Goal: Check status: Check status

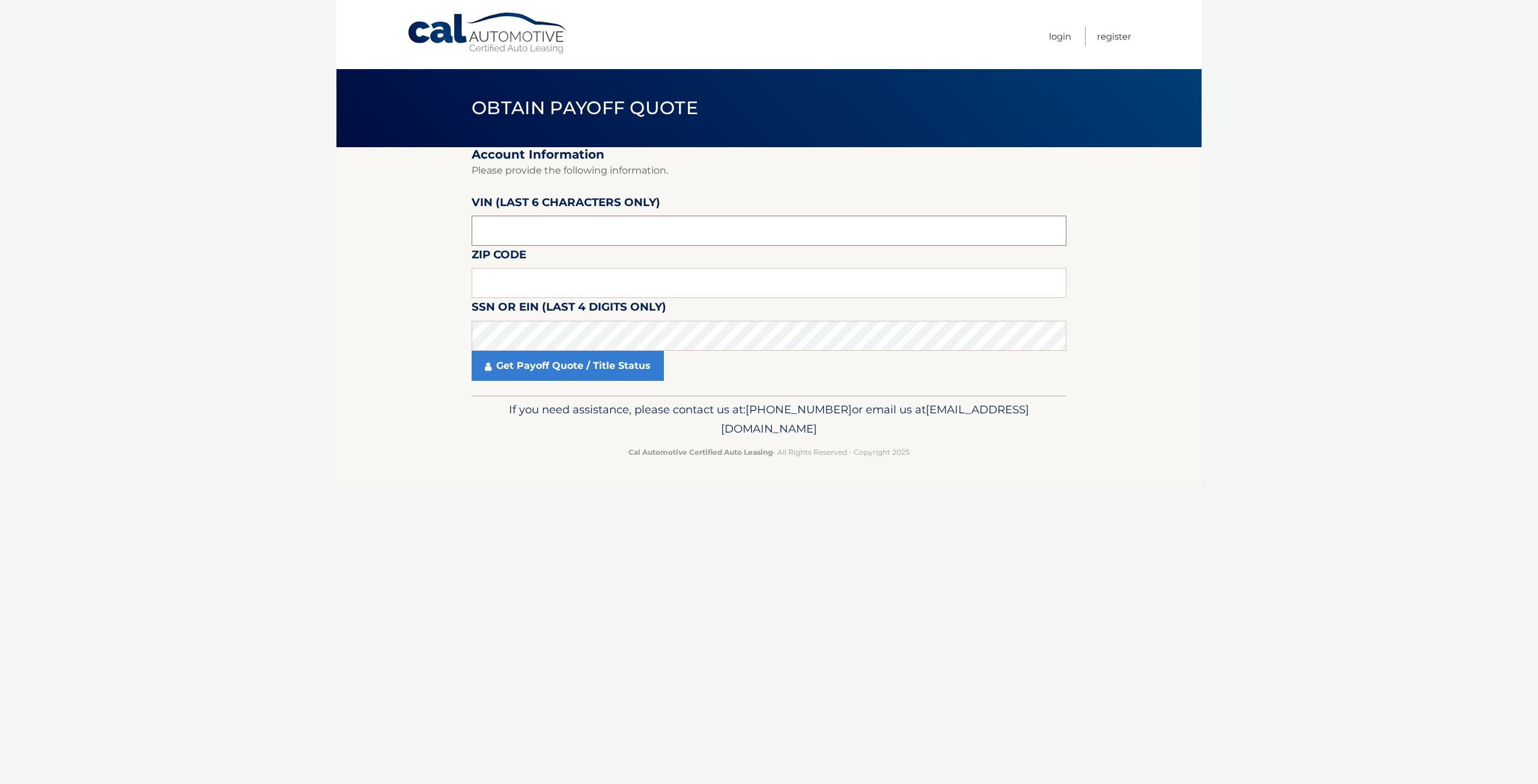
click at [513, 230] on input "text" at bounding box center [769, 230] width 595 height 30
type input "724862"
click at [517, 287] on input "text" at bounding box center [769, 283] width 595 height 30
click at [522, 359] on link "Get Payoff Quote / Title Status" at bounding box center [567, 366] width 192 height 30
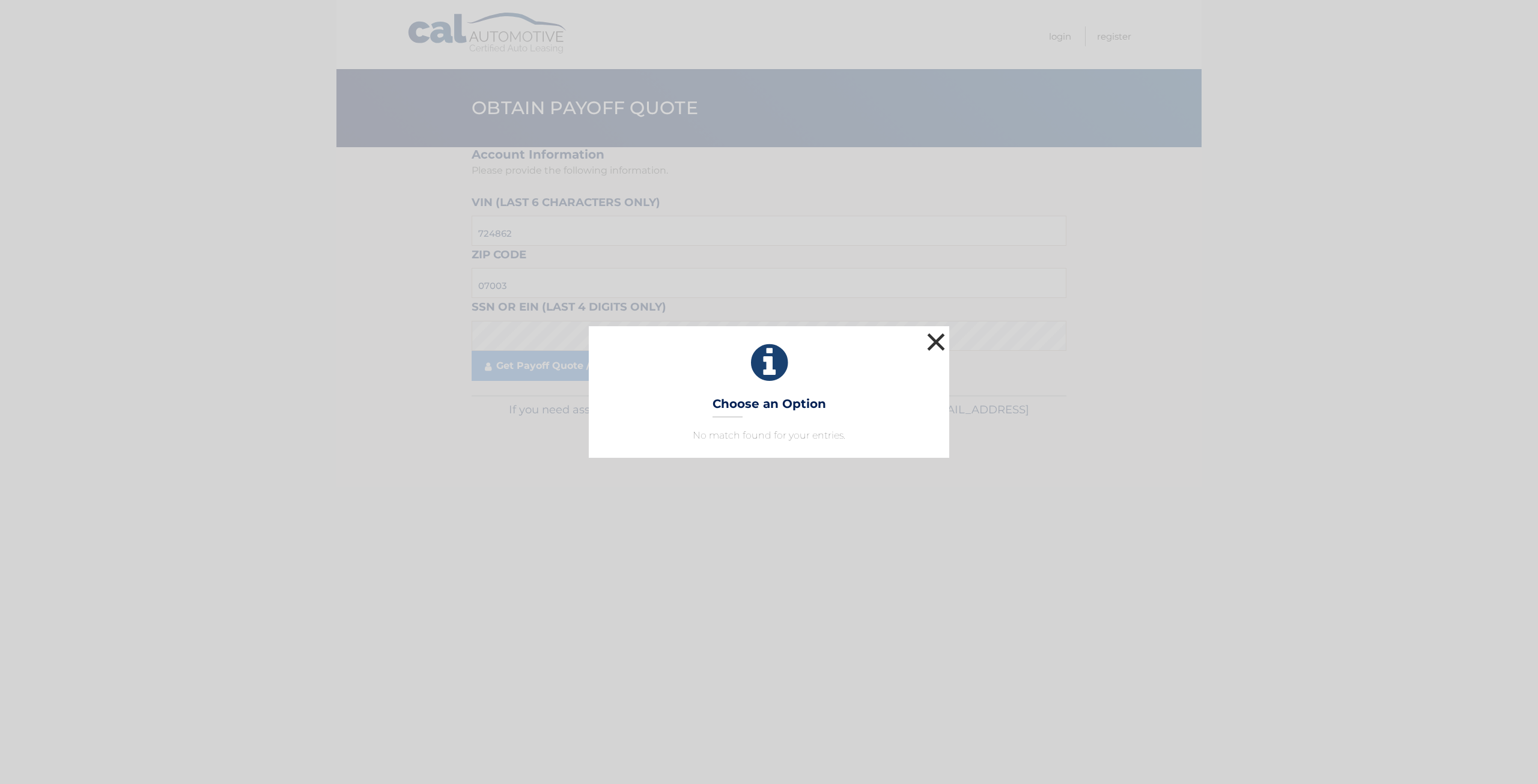
click at [933, 332] on button "×" at bounding box center [936, 342] width 24 height 24
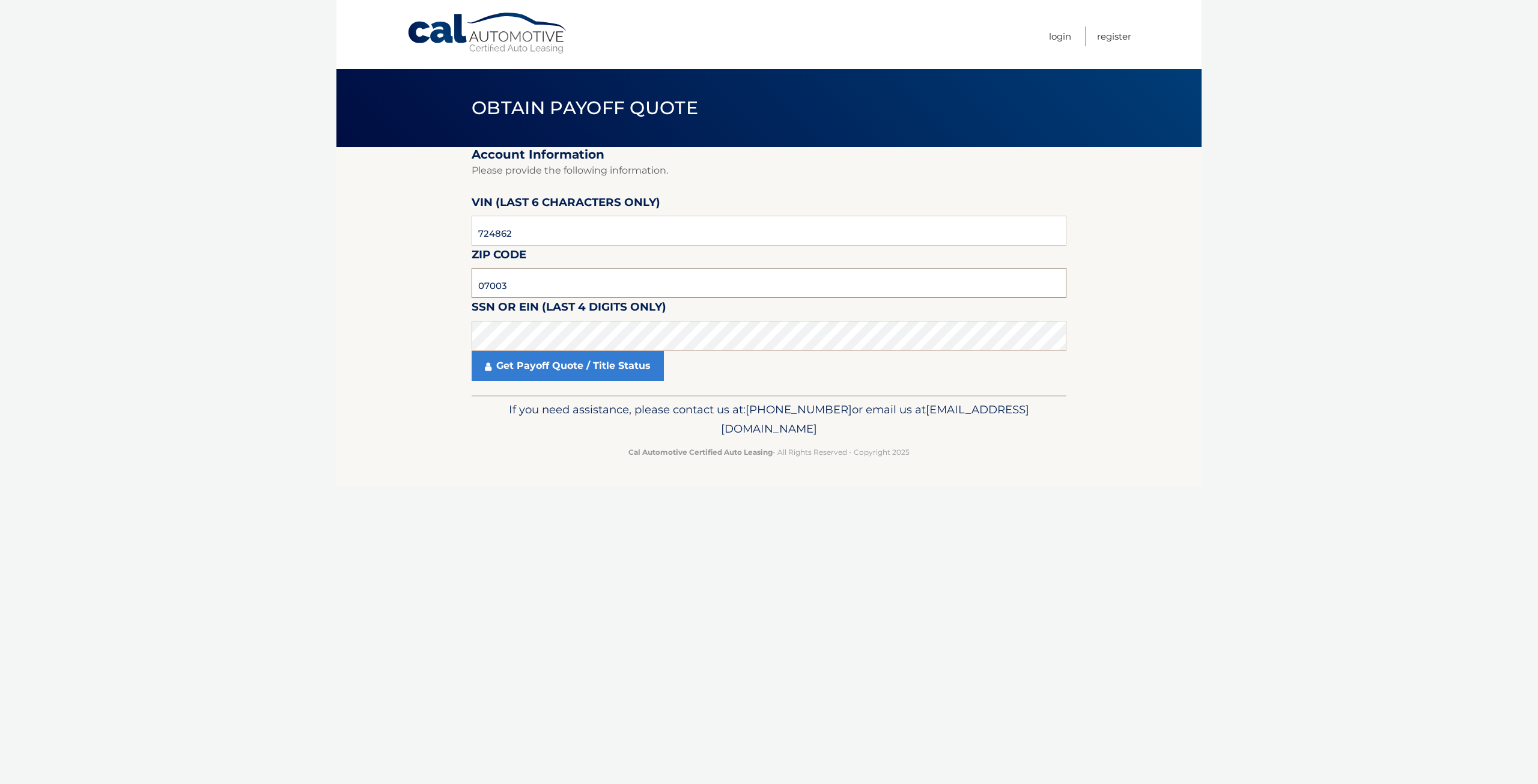
click at [515, 289] on input "07003" at bounding box center [769, 283] width 595 height 30
click at [528, 366] on link "Get Payoff Quote / Title Status" at bounding box center [567, 366] width 192 height 30
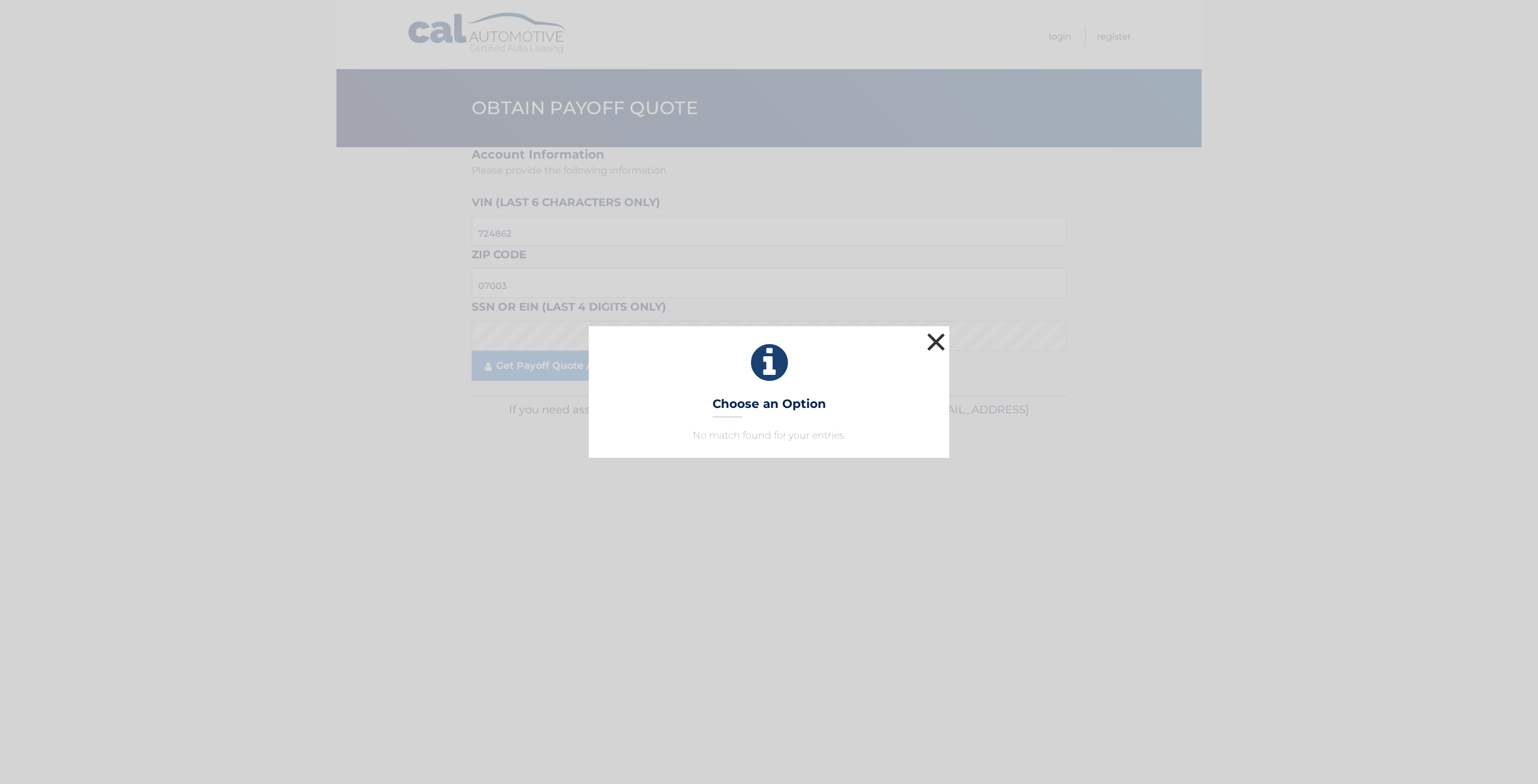
click at [932, 335] on button "×" at bounding box center [936, 342] width 24 height 24
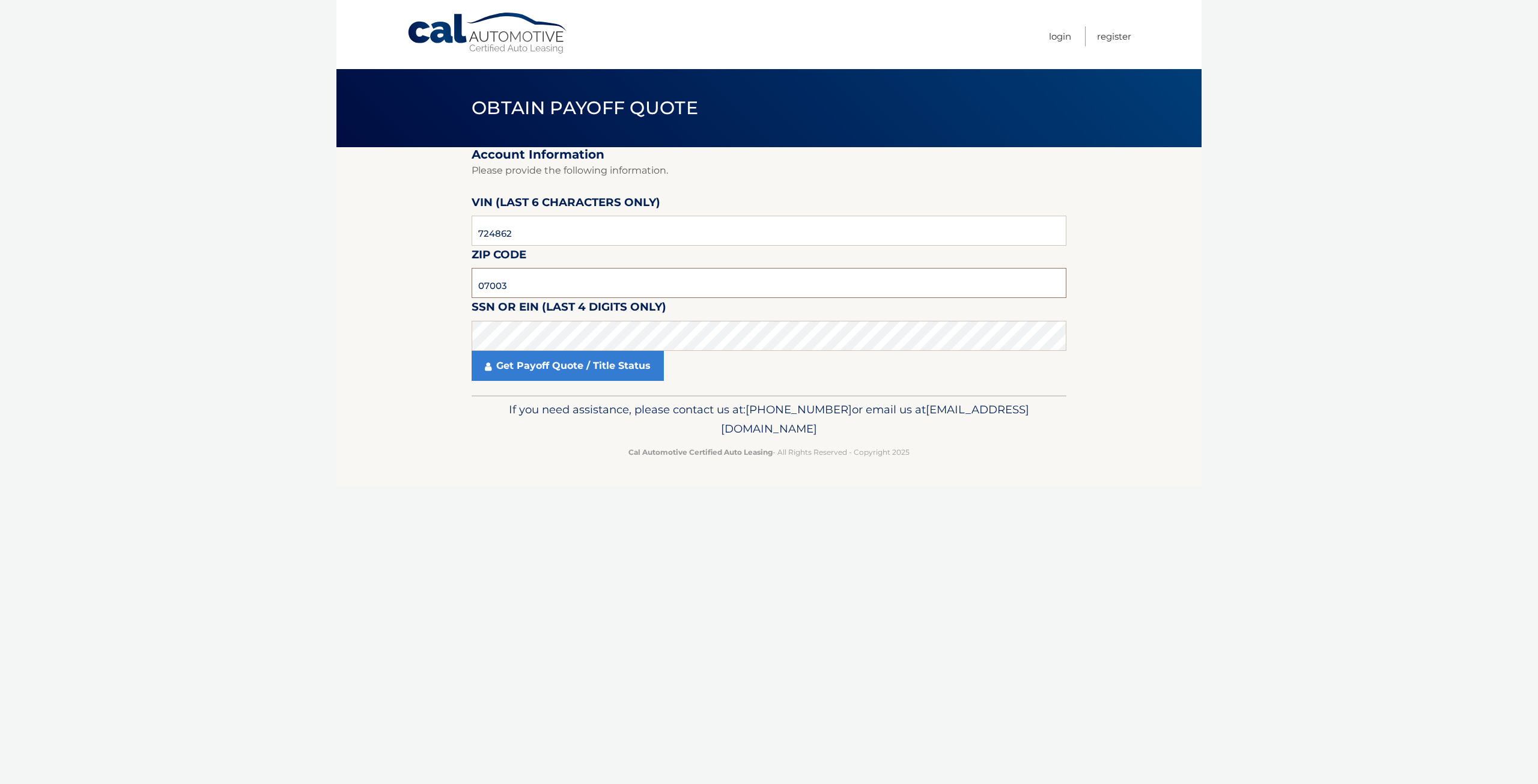
click at [529, 284] on input "07003" at bounding box center [769, 283] width 595 height 30
type input "07042"
click at [537, 388] on fieldset "Account Information Please provide the following information. VIN (last 6 chara…" at bounding box center [769, 271] width 595 height 248
click at [537, 374] on link "Get Payoff Quote / Title Status" at bounding box center [567, 366] width 192 height 30
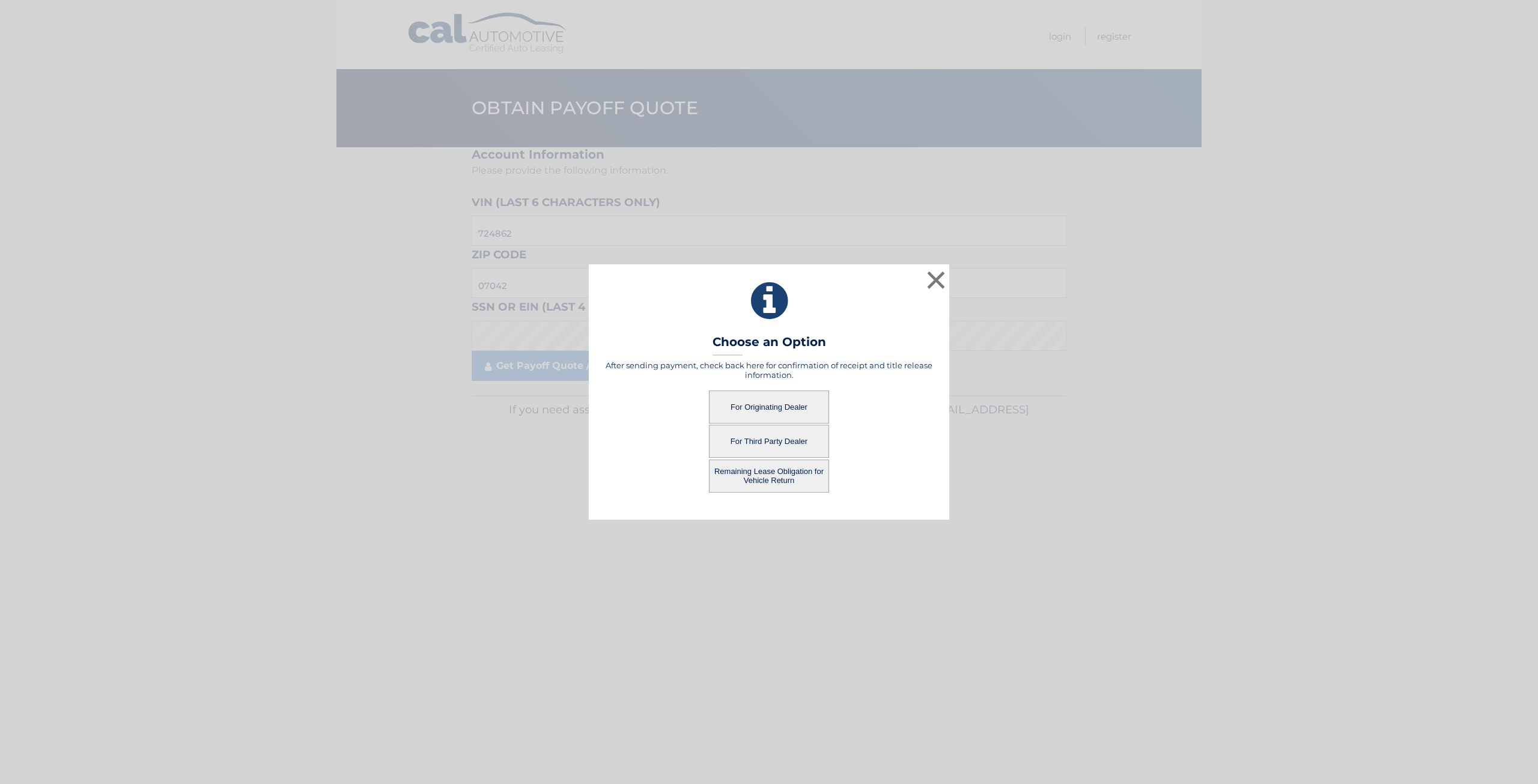
click at [775, 419] on button "For Originating Dealer" at bounding box center [769, 407] width 120 height 33
click at [767, 413] on button "For Originating Dealer" at bounding box center [769, 407] width 120 height 33
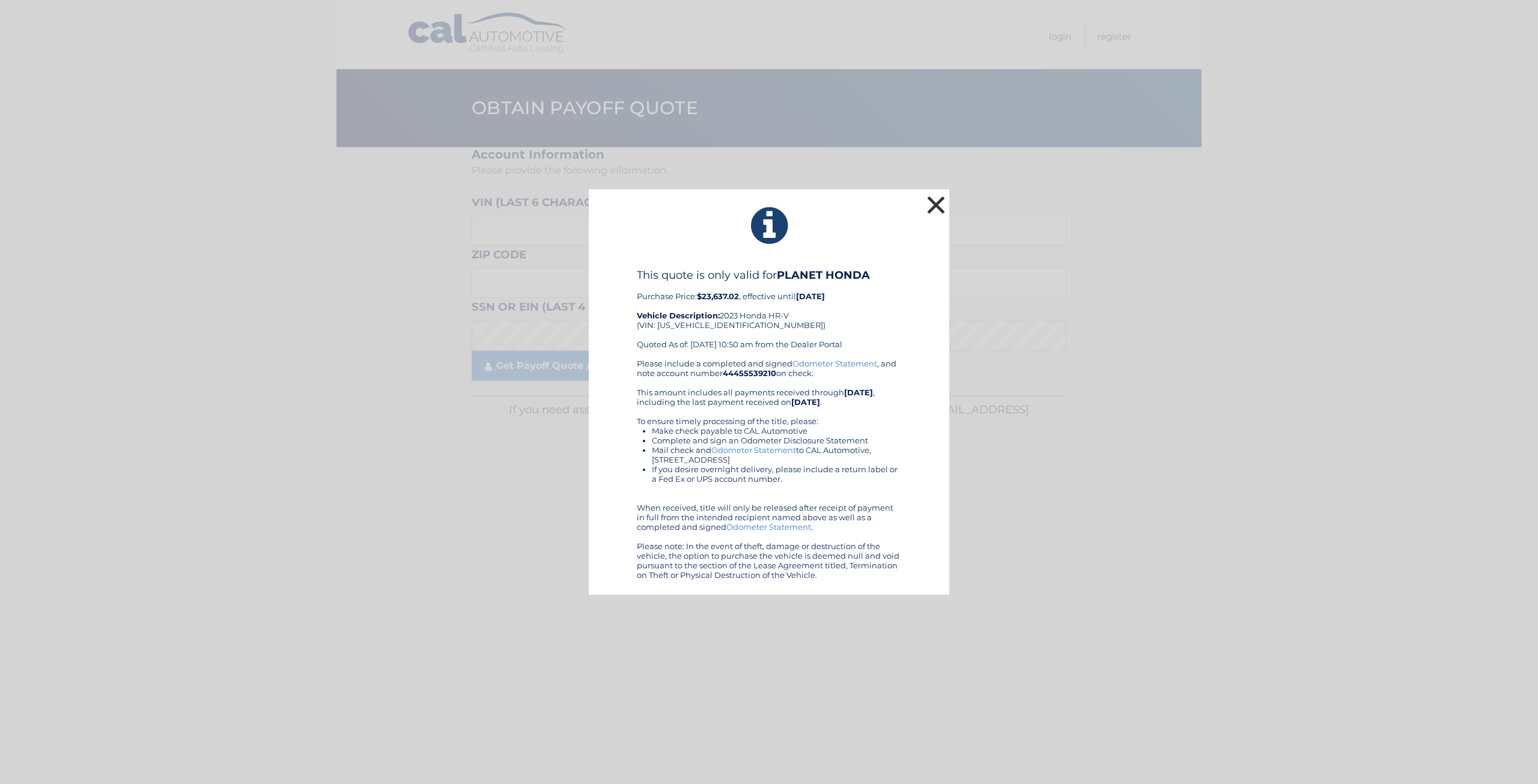
click at [937, 206] on button "×" at bounding box center [936, 204] width 24 height 24
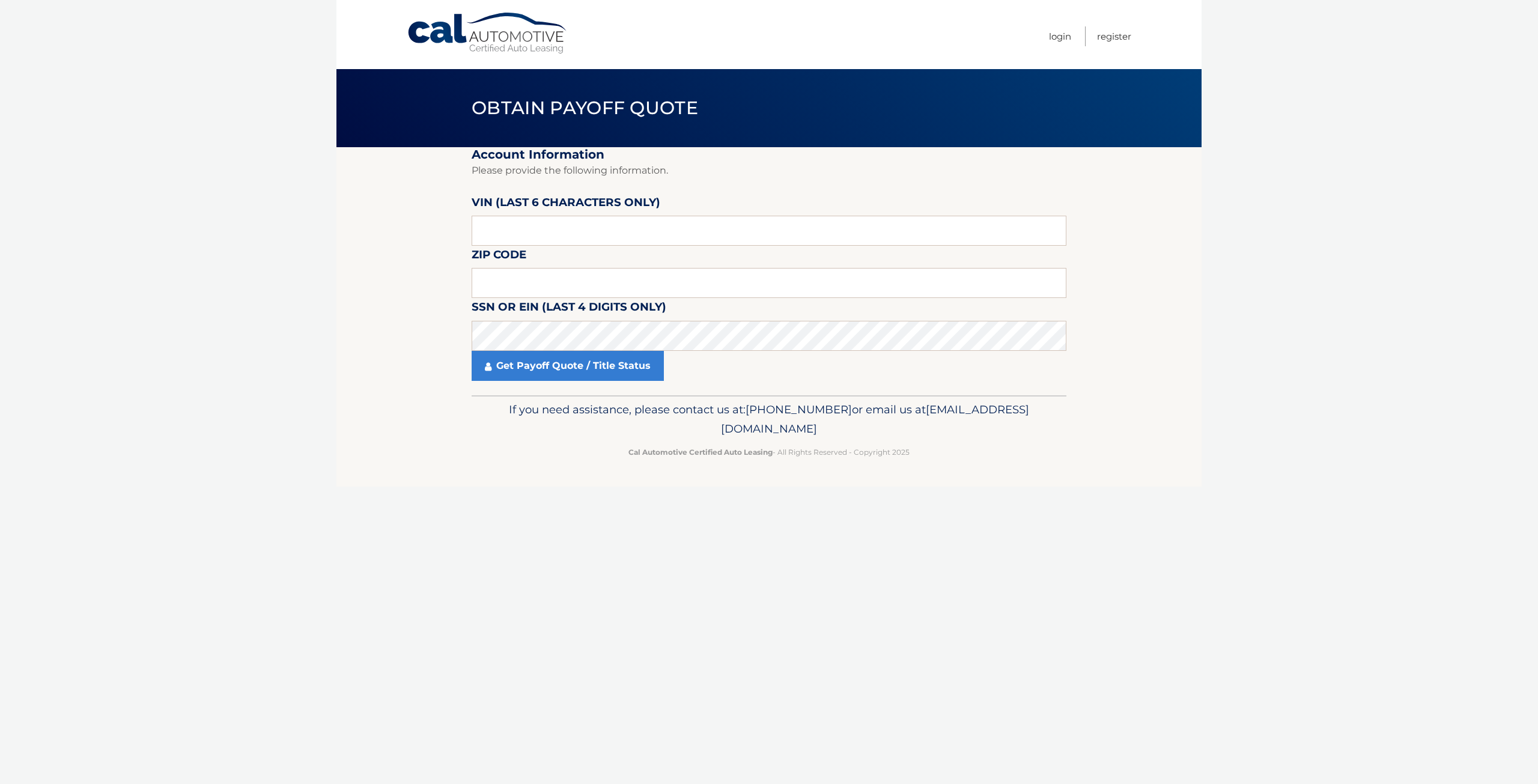
click at [206, 230] on body "Cal Automotive Menu Login Register Obtain Payoff Quote" at bounding box center [769, 392] width 1538 height 784
click at [236, 478] on body "Cal Automotive Menu Login Register Obtain Payoff Quote" at bounding box center [769, 392] width 1538 height 784
click at [76, 124] on body "Cal Automotive Menu Login Register Obtain Payoff Quote" at bounding box center [769, 392] width 1538 height 784
